Goal: Information Seeking & Learning: Learn about a topic

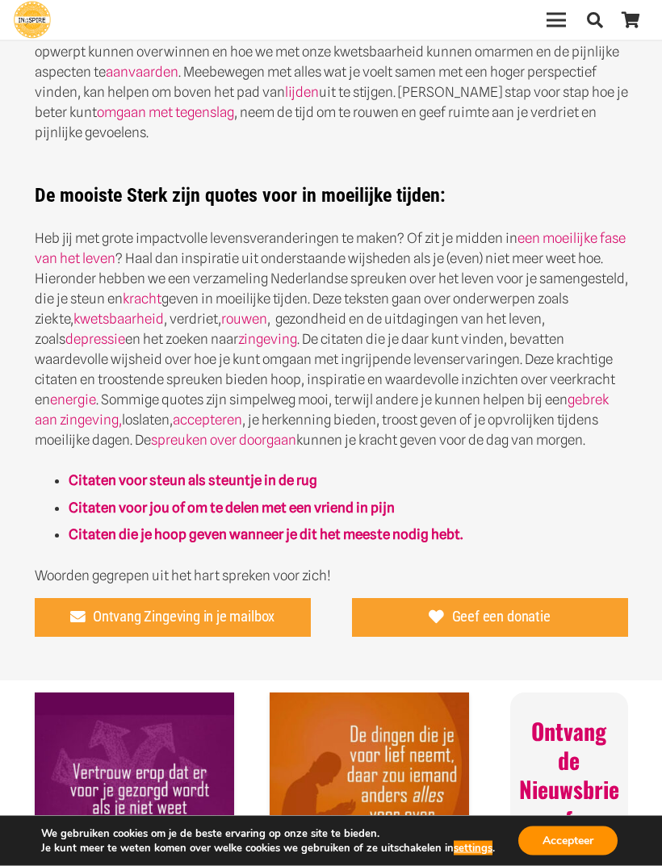
scroll to position [597, 0]
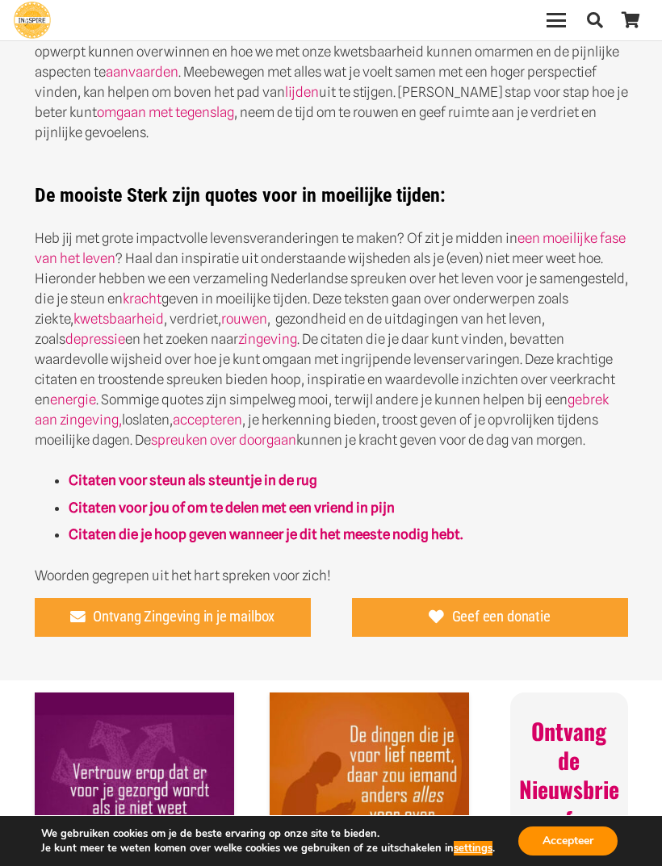
click at [295, 542] on strong "Citaten die je hoop geven wanneer je dit het meeste nodig hebt." at bounding box center [266, 534] width 394 height 16
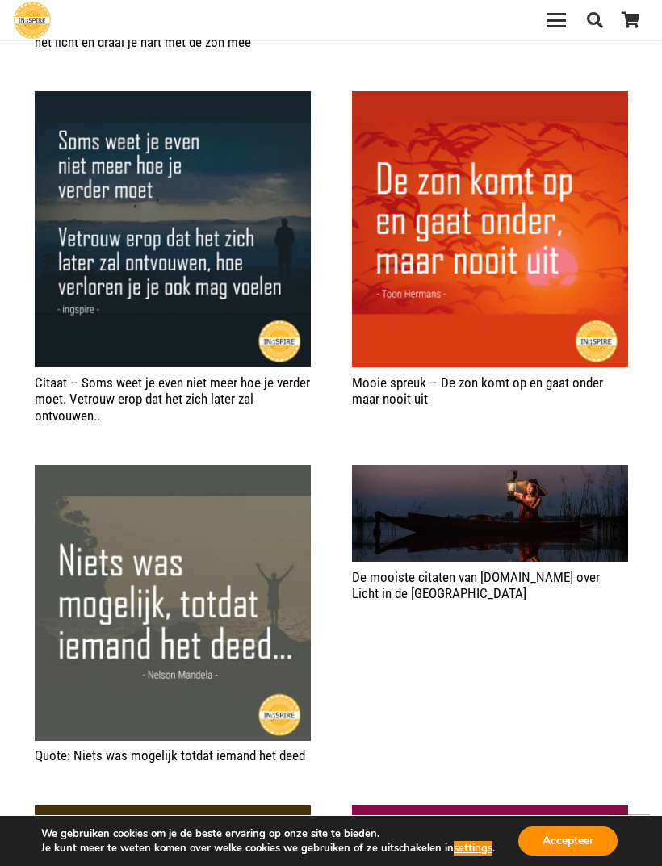
scroll to position [1656, 0]
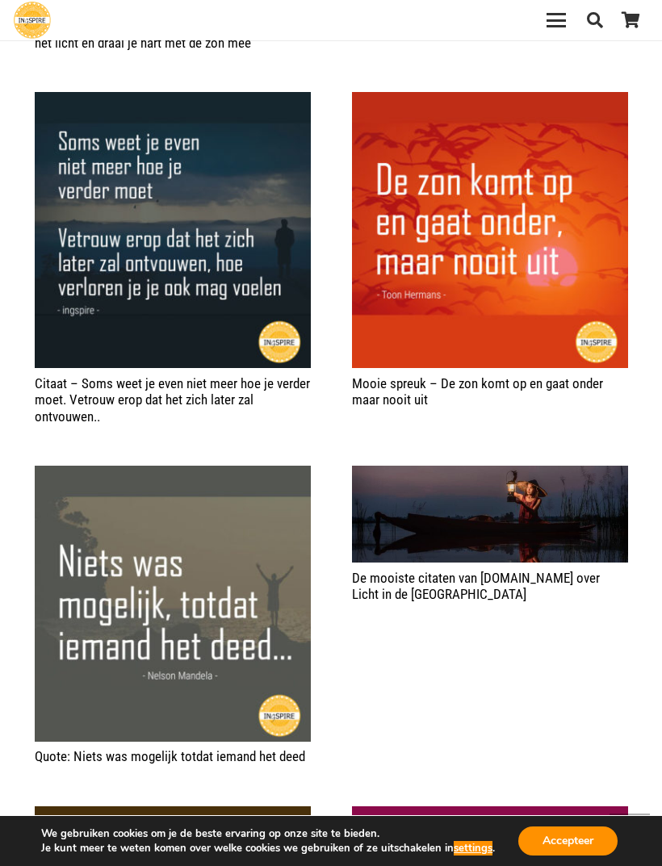
click at [396, 578] on link "De mooiste citaten van ingspire.nl over Licht in de Duisternis" at bounding box center [476, 586] width 248 height 32
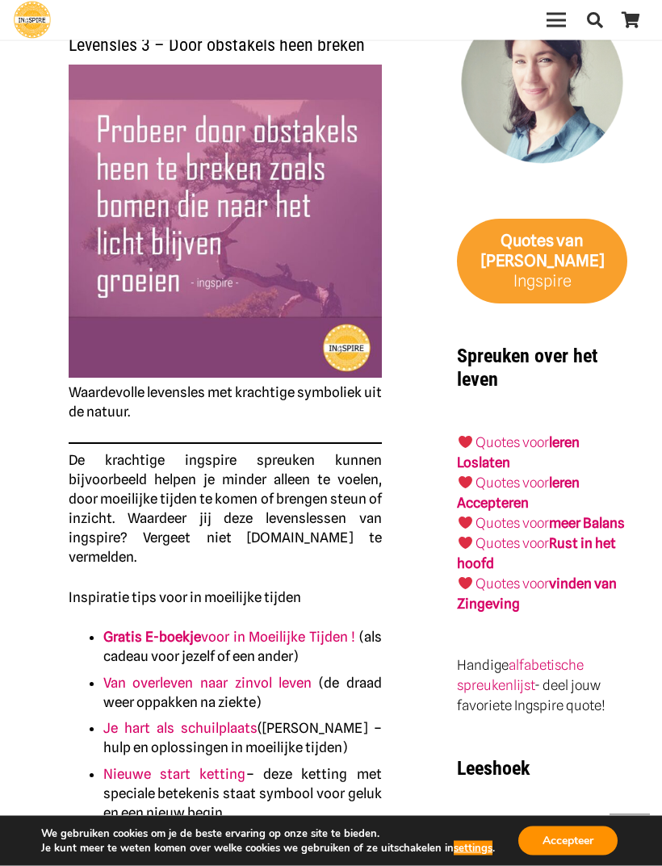
scroll to position [1743, 0]
click at [526, 576] on link "Quotes voor vinden van Zingeving" at bounding box center [536, 594] width 159 height 36
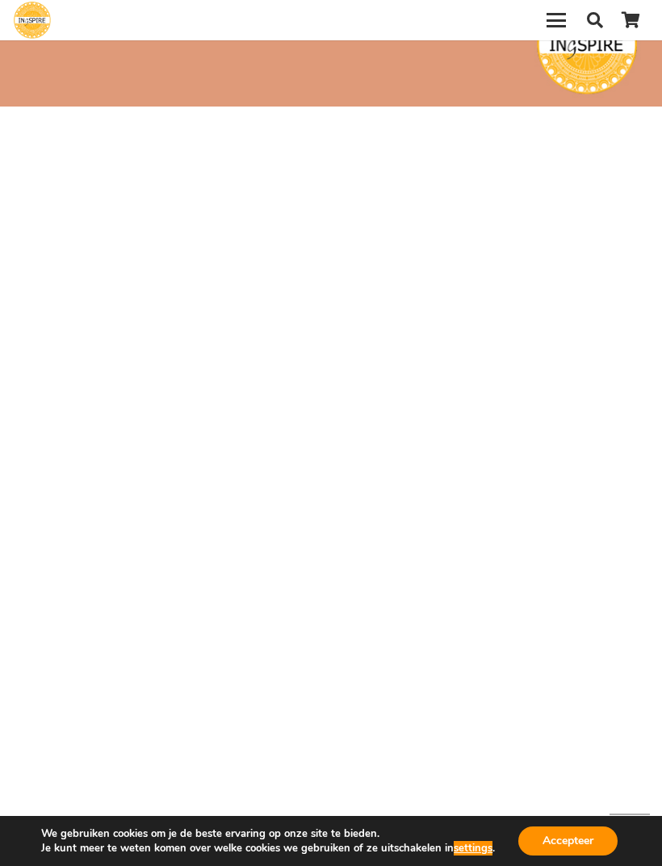
scroll to position [2814, 0]
